Goal: Navigation & Orientation: Find specific page/section

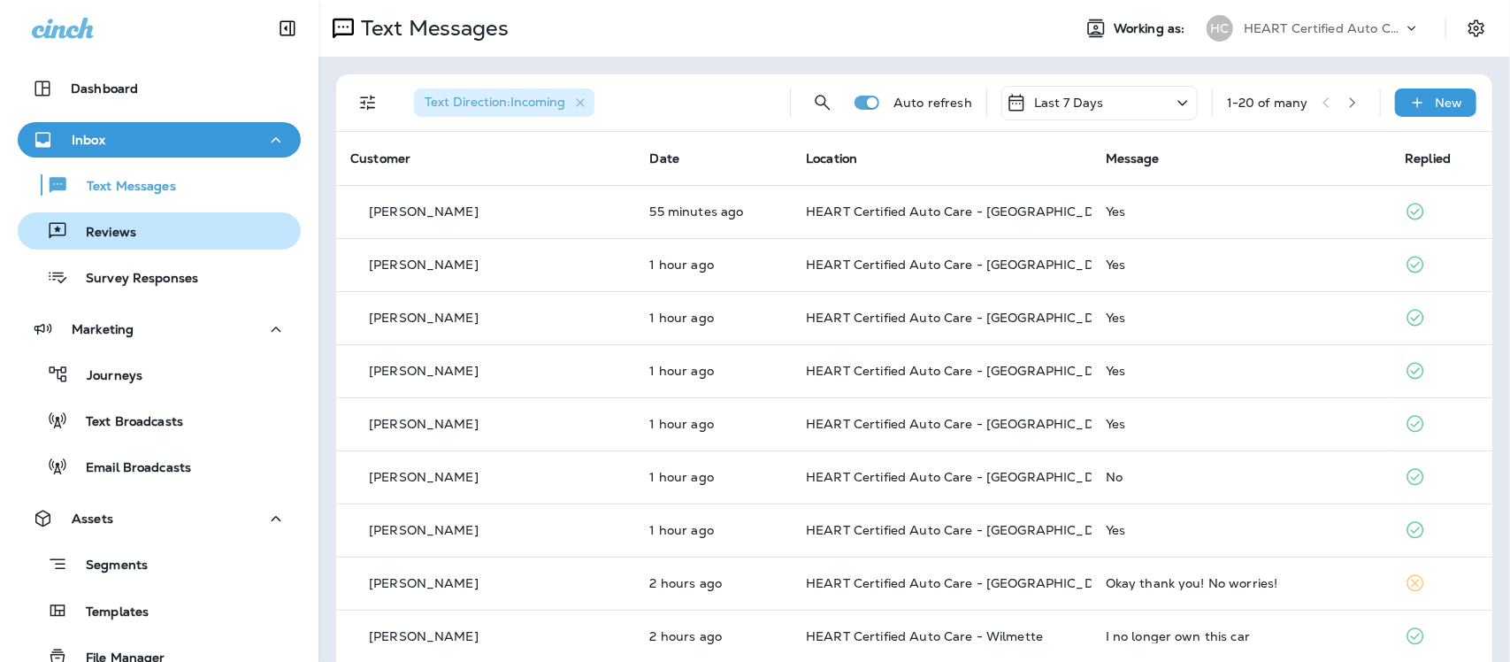
click at [124, 235] on p "Reviews" at bounding box center [102, 233] width 68 height 17
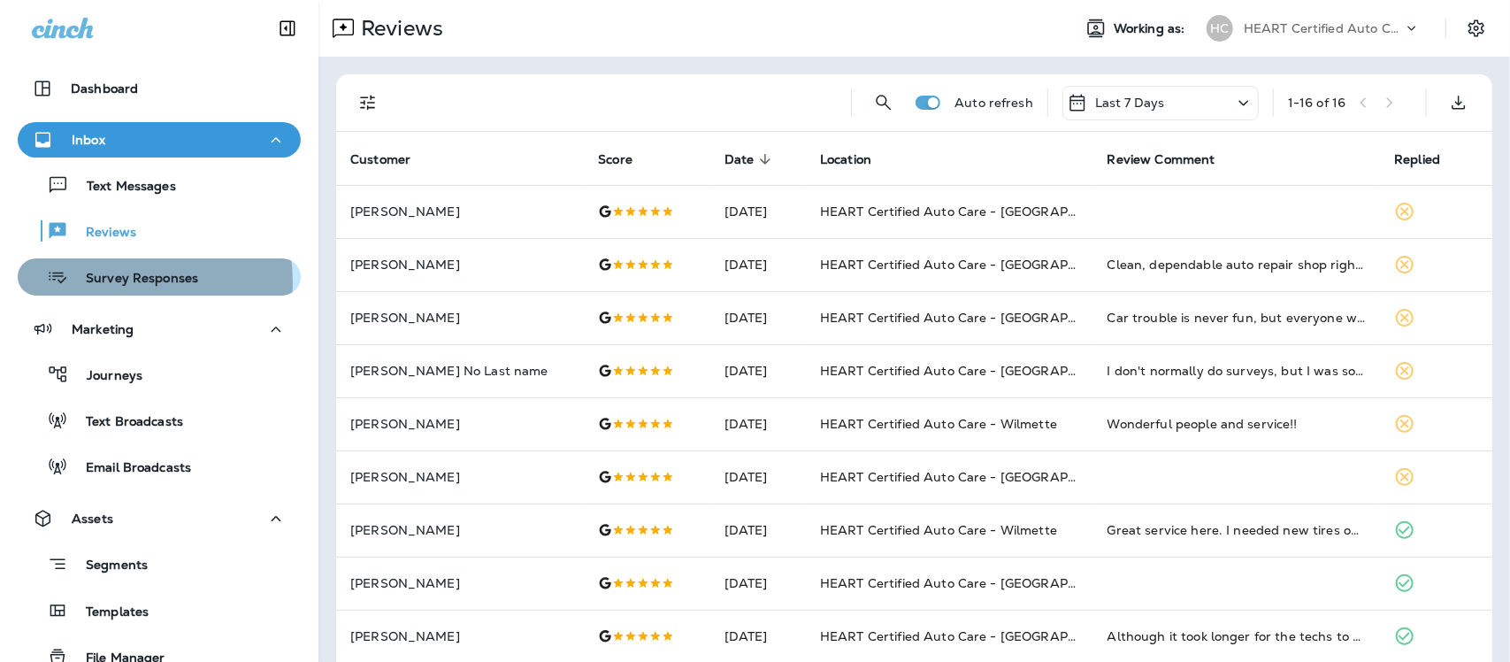
click at [124, 281] on p "Survey Responses" at bounding box center [133, 279] width 130 height 17
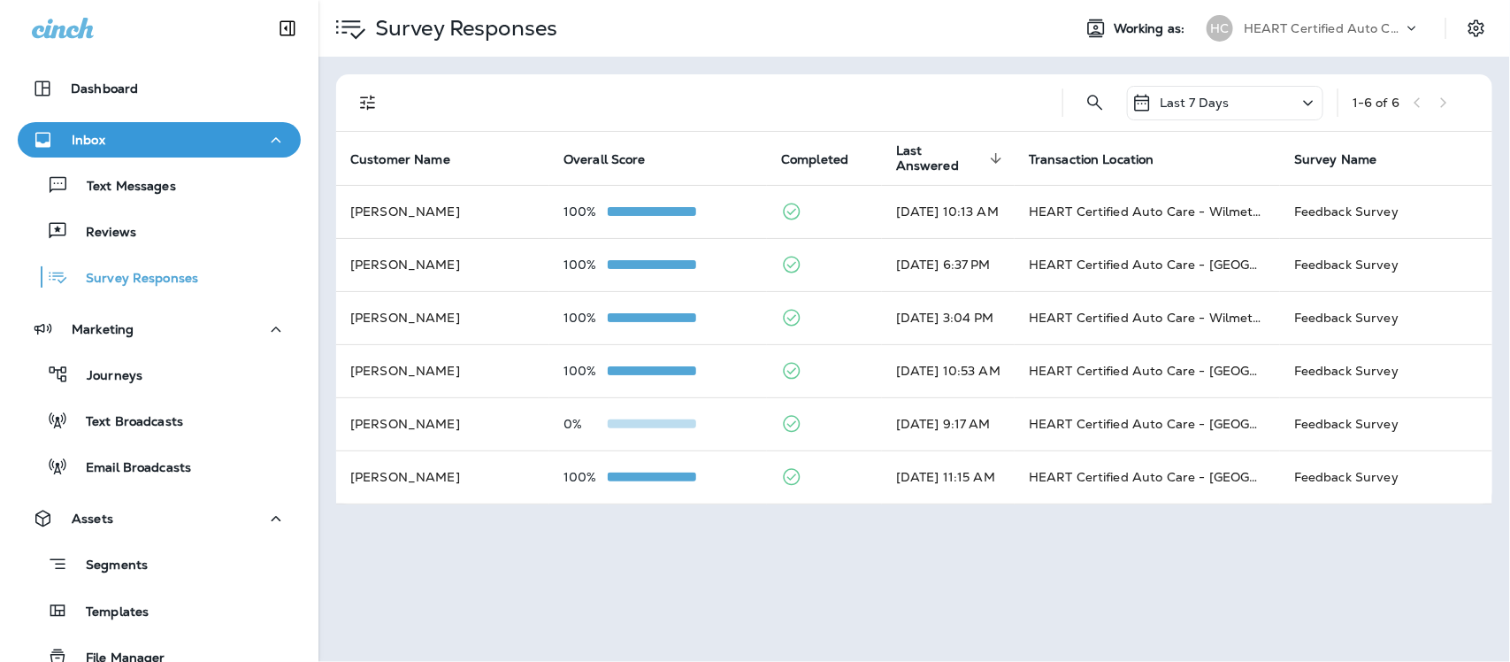
drag, startPoint x: 144, startPoint y: 186, endPoint x: 109, endPoint y: 37, distance: 152.7
click at [143, 183] on p "Text Messages" at bounding box center [122, 187] width 107 height 17
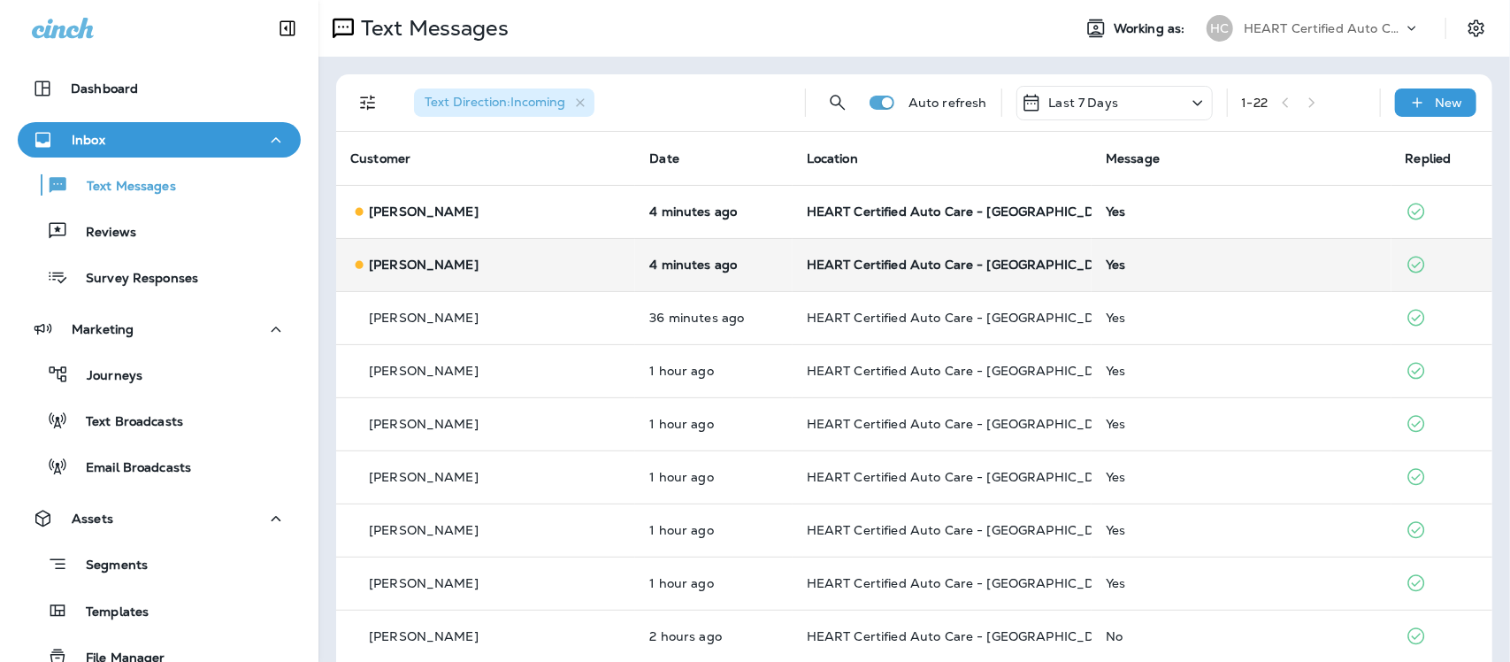
click at [1106, 268] on div "Yes" at bounding box center [1241, 264] width 271 height 14
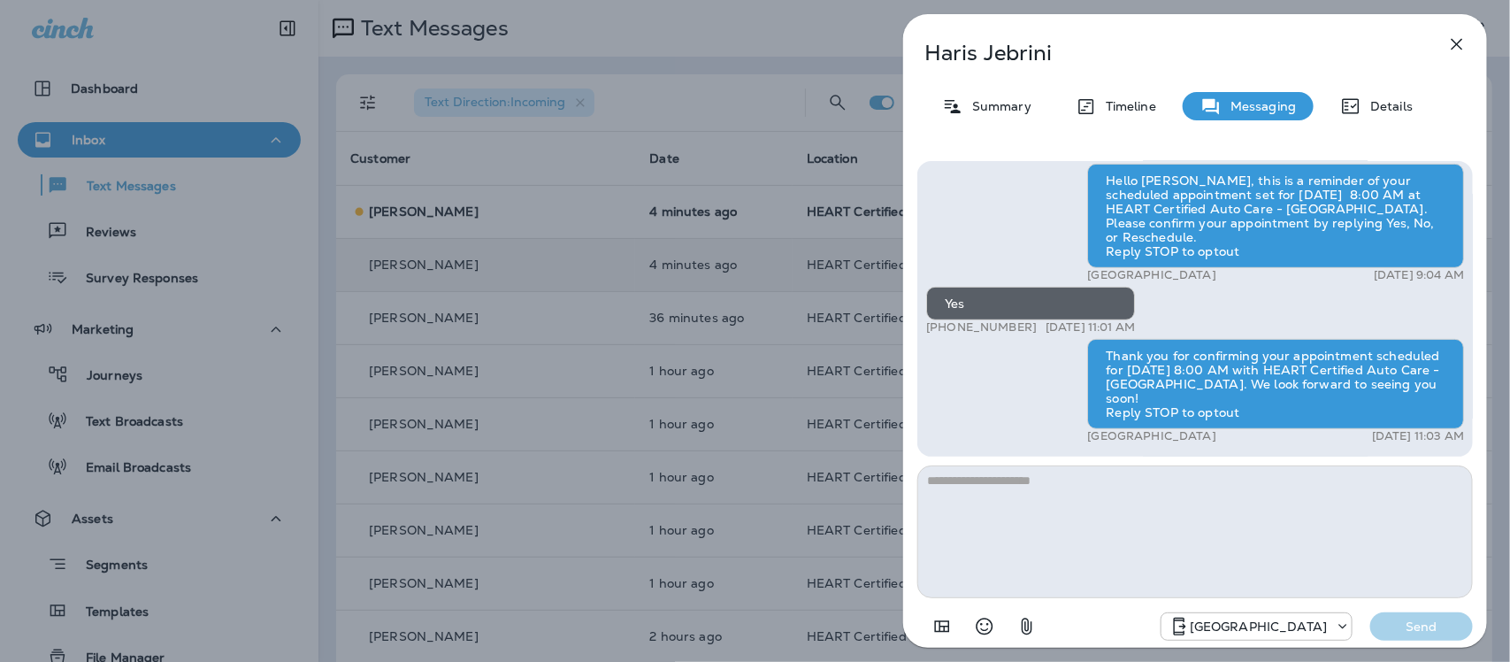
click at [1449, 45] on icon "button" at bounding box center [1456, 44] width 21 height 21
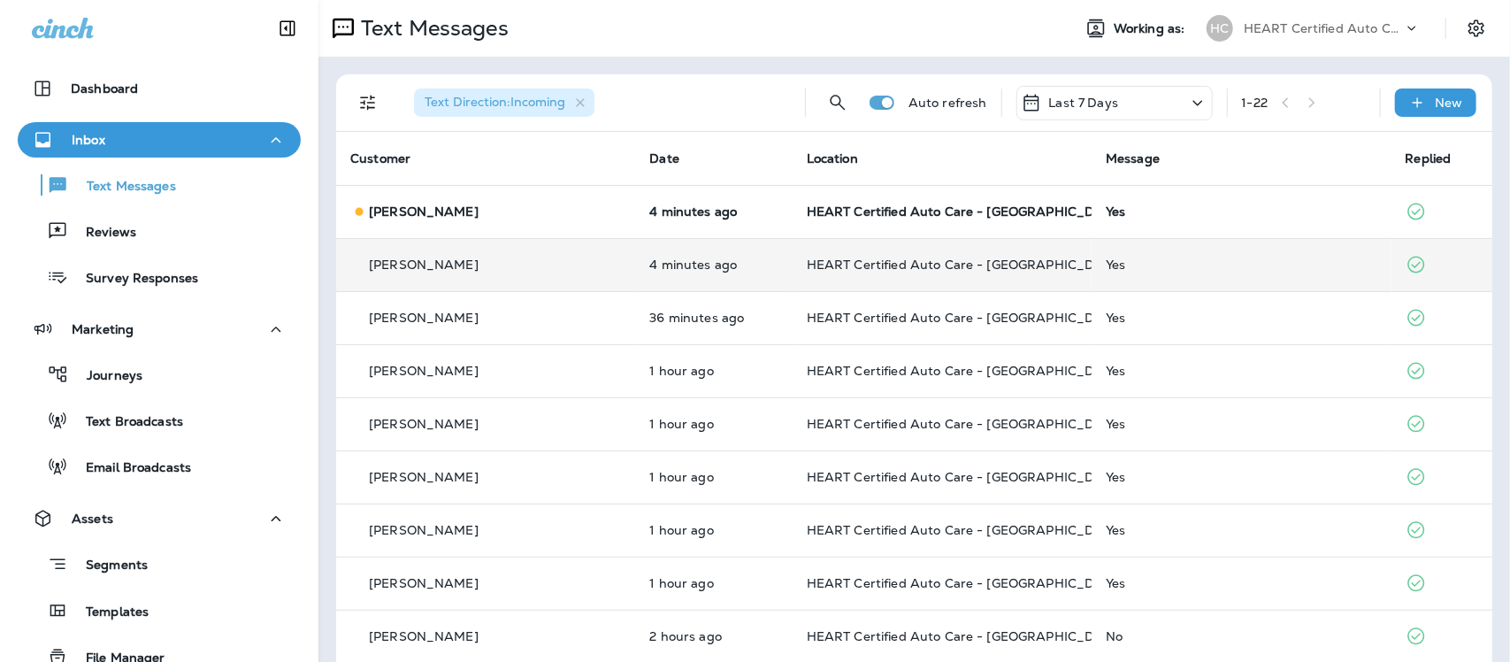
click at [1106, 210] on div "Yes" at bounding box center [1241, 211] width 271 height 14
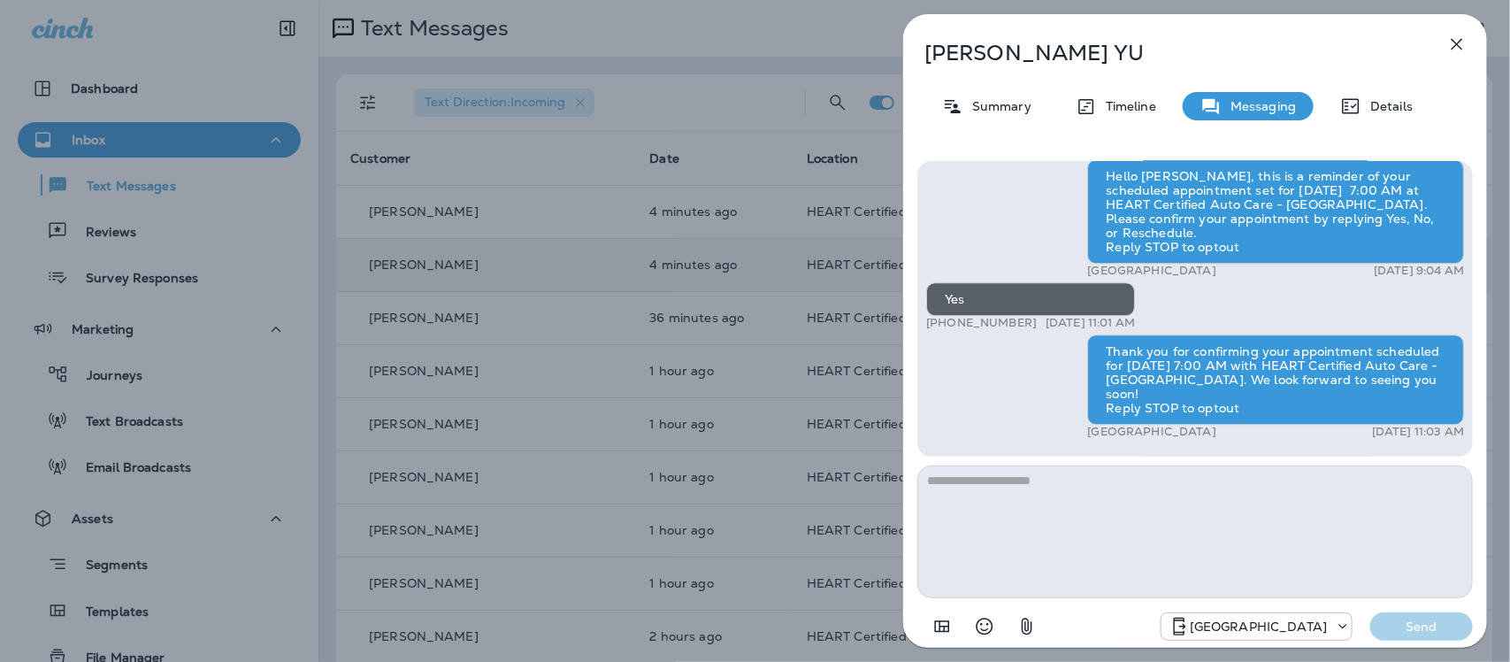
click at [1448, 50] on icon "button" at bounding box center [1456, 44] width 21 height 21
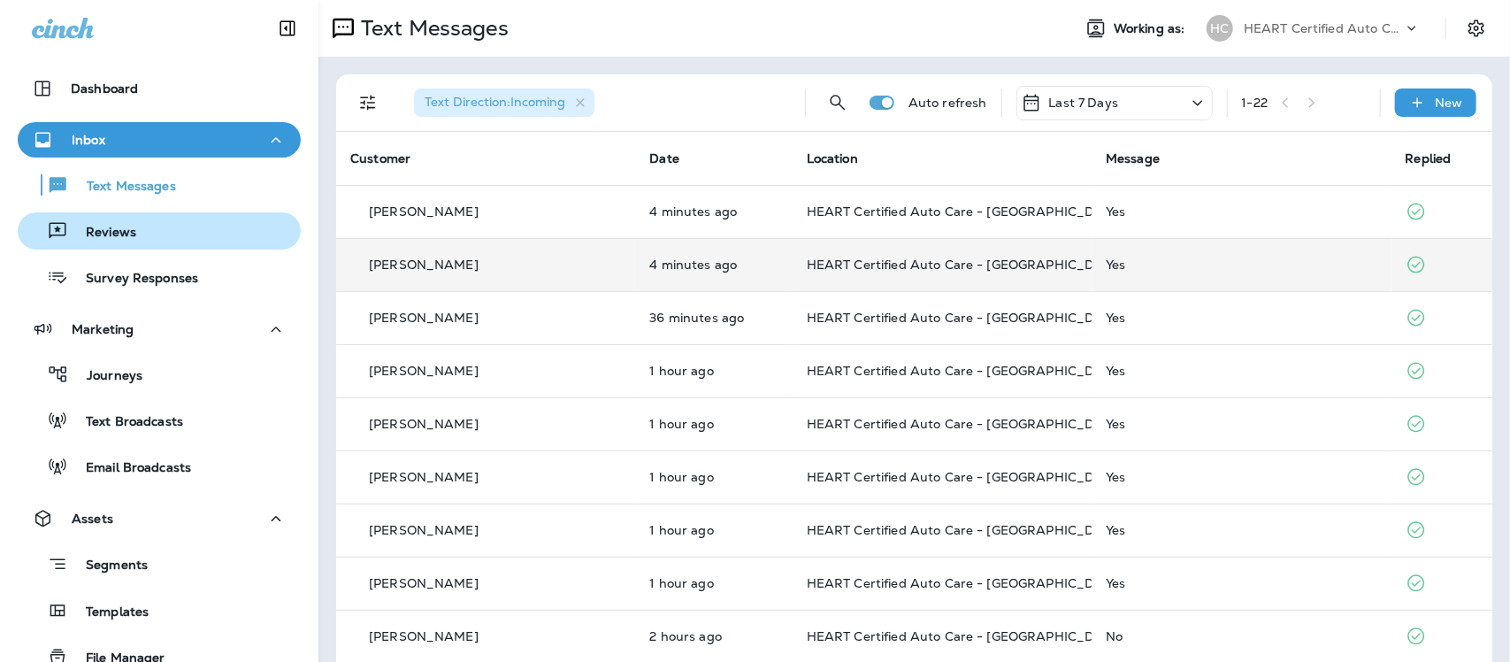
click at [111, 225] on p "Reviews" at bounding box center [102, 233] width 68 height 17
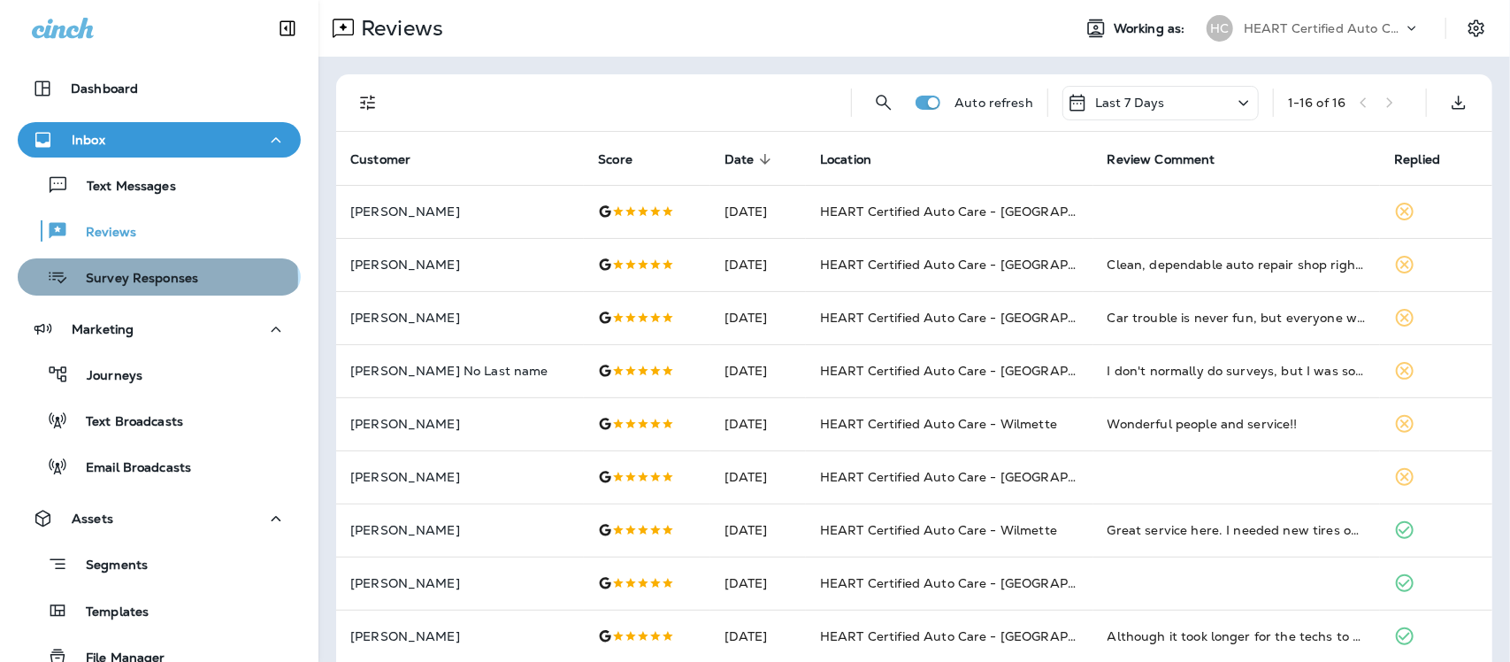
click at [157, 279] on p "Survey Responses" at bounding box center [133, 279] width 130 height 17
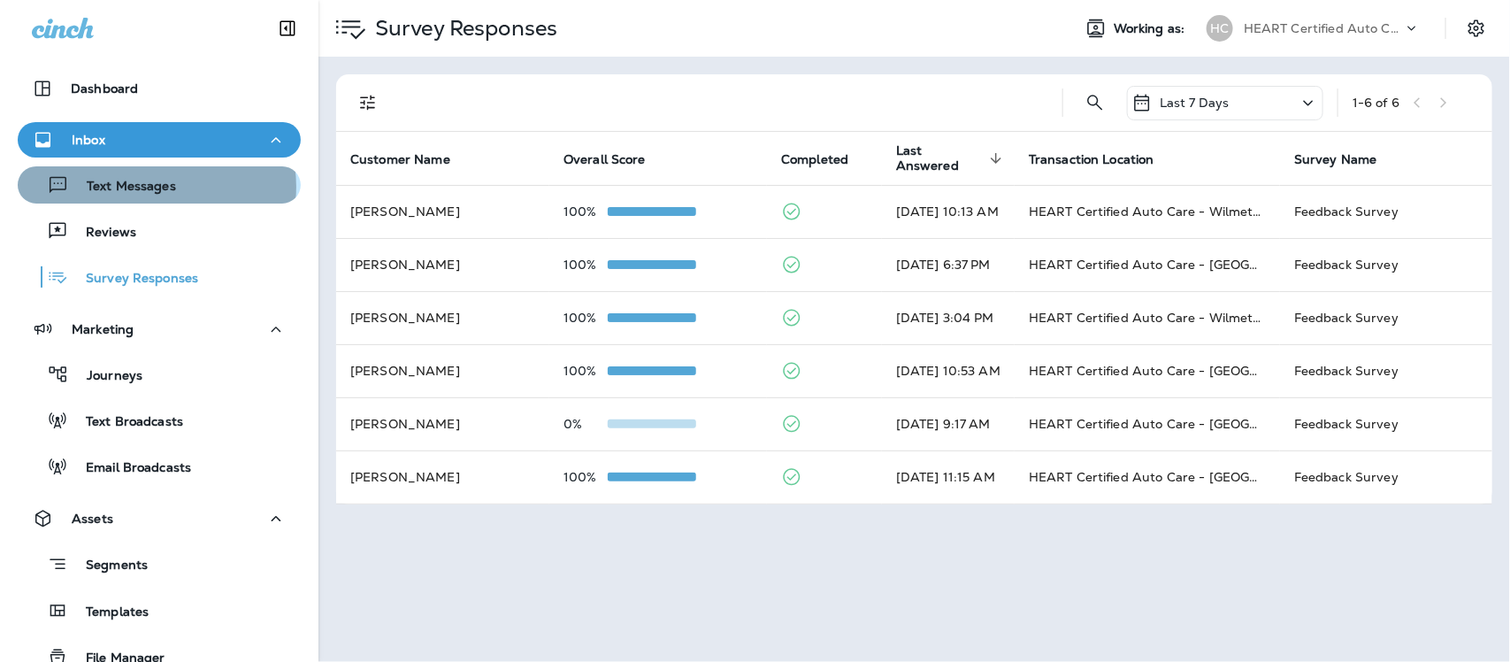
click at [156, 187] on p "Text Messages" at bounding box center [122, 187] width 107 height 17
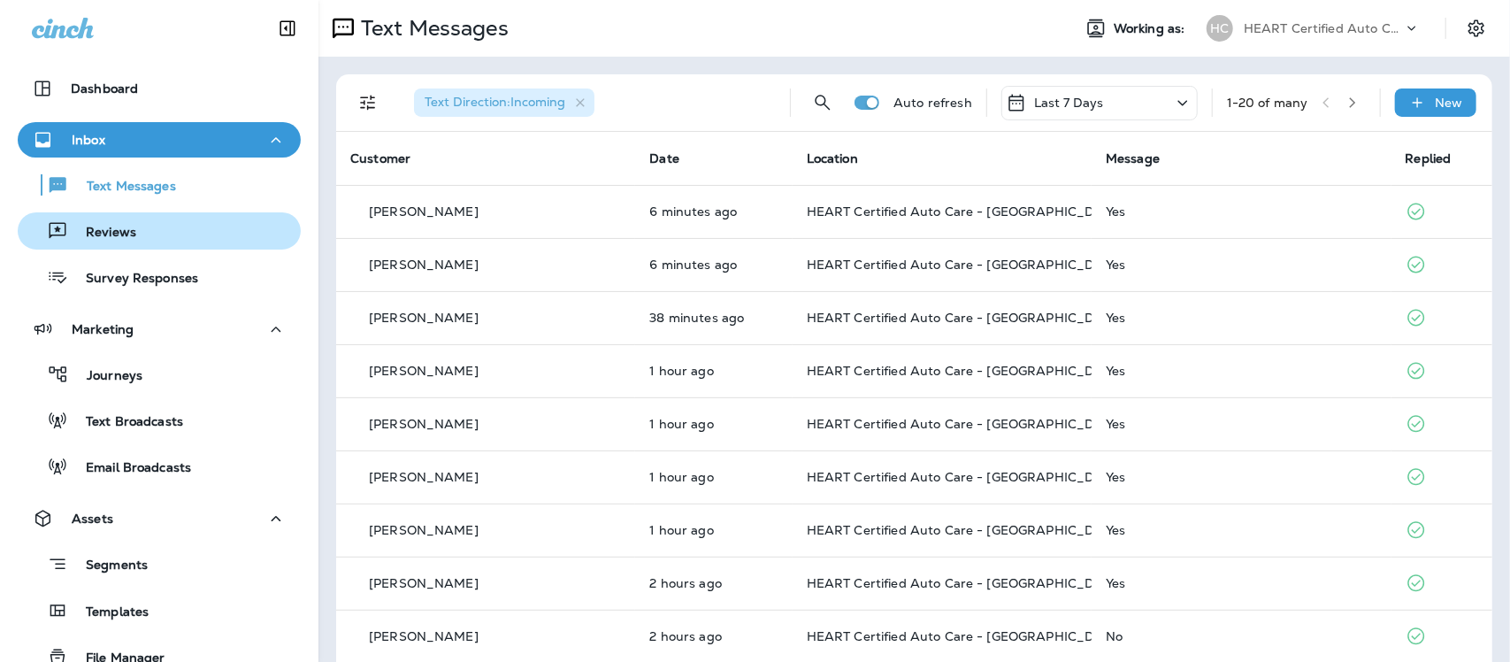
click at [104, 235] on p "Reviews" at bounding box center [102, 233] width 68 height 17
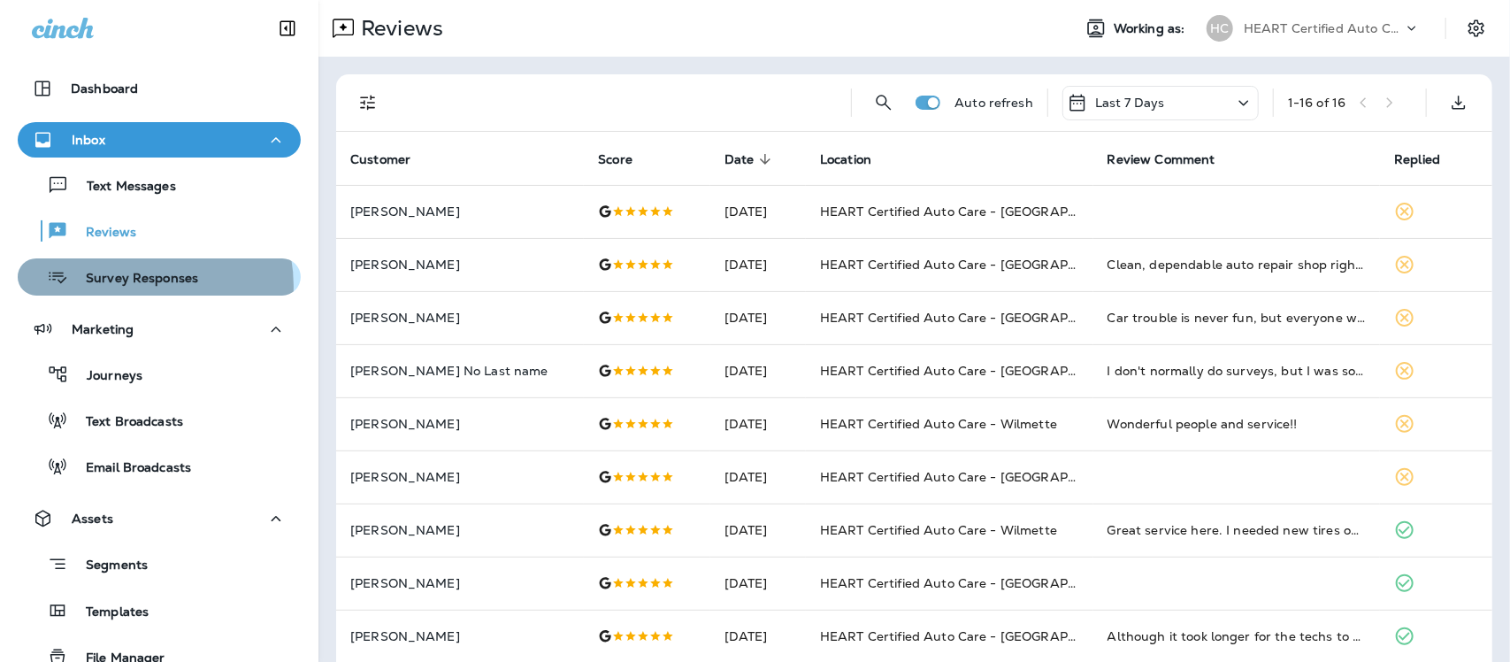
click at [138, 286] on p "Survey Responses" at bounding box center [133, 279] width 130 height 17
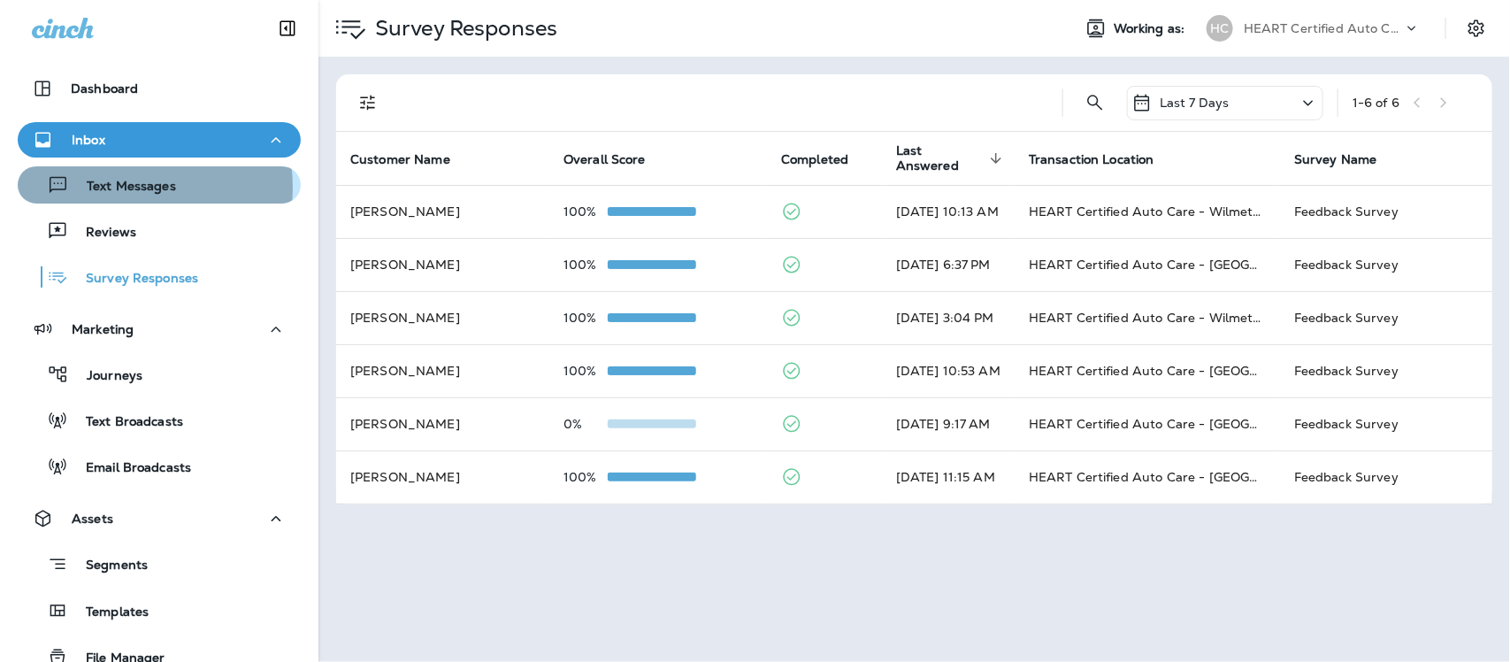
click at [116, 188] on p "Text Messages" at bounding box center [122, 187] width 107 height 17
